Goal: Navigation & Orientation: Find specific page/section

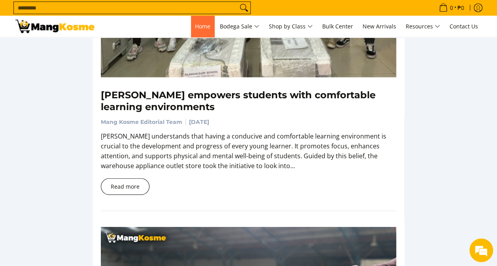
click at [195, 25] on span "Home" at bounding box center [202, 27] width 15 height 8
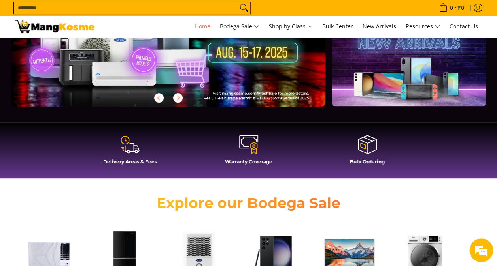
scroll to position [119, 0]
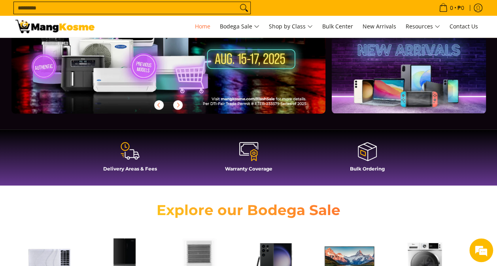
click at [141, 155] on span at bounding box center [130, 152] width 111 height 21
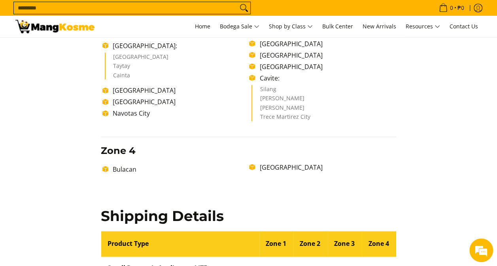
scroll to position [474, 0]
